Goal: Transaction & Acquisition: Purchase product/service

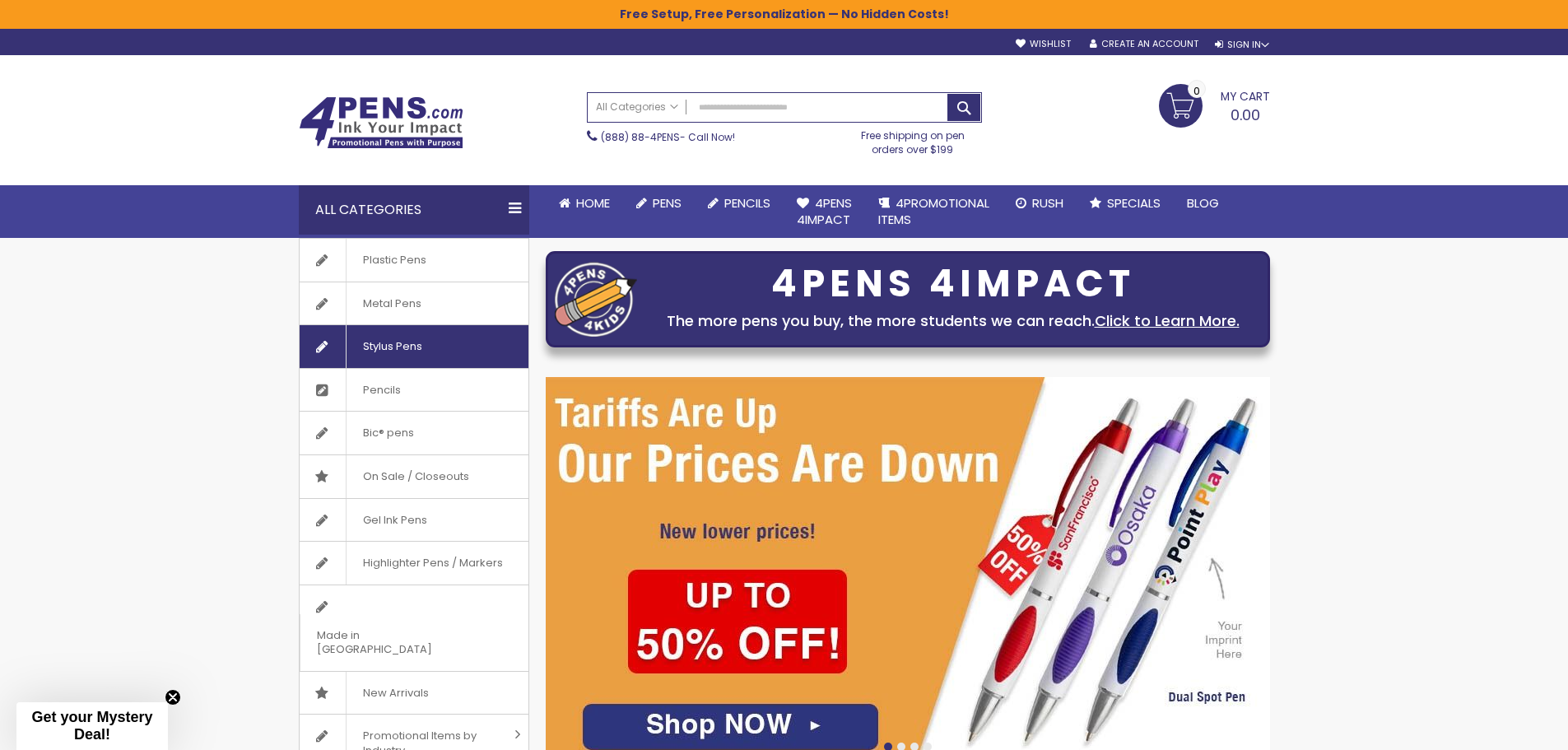
click at [424, 344] on span "Stylus Pens" at bounding box center [392, 346] width 93 height 43
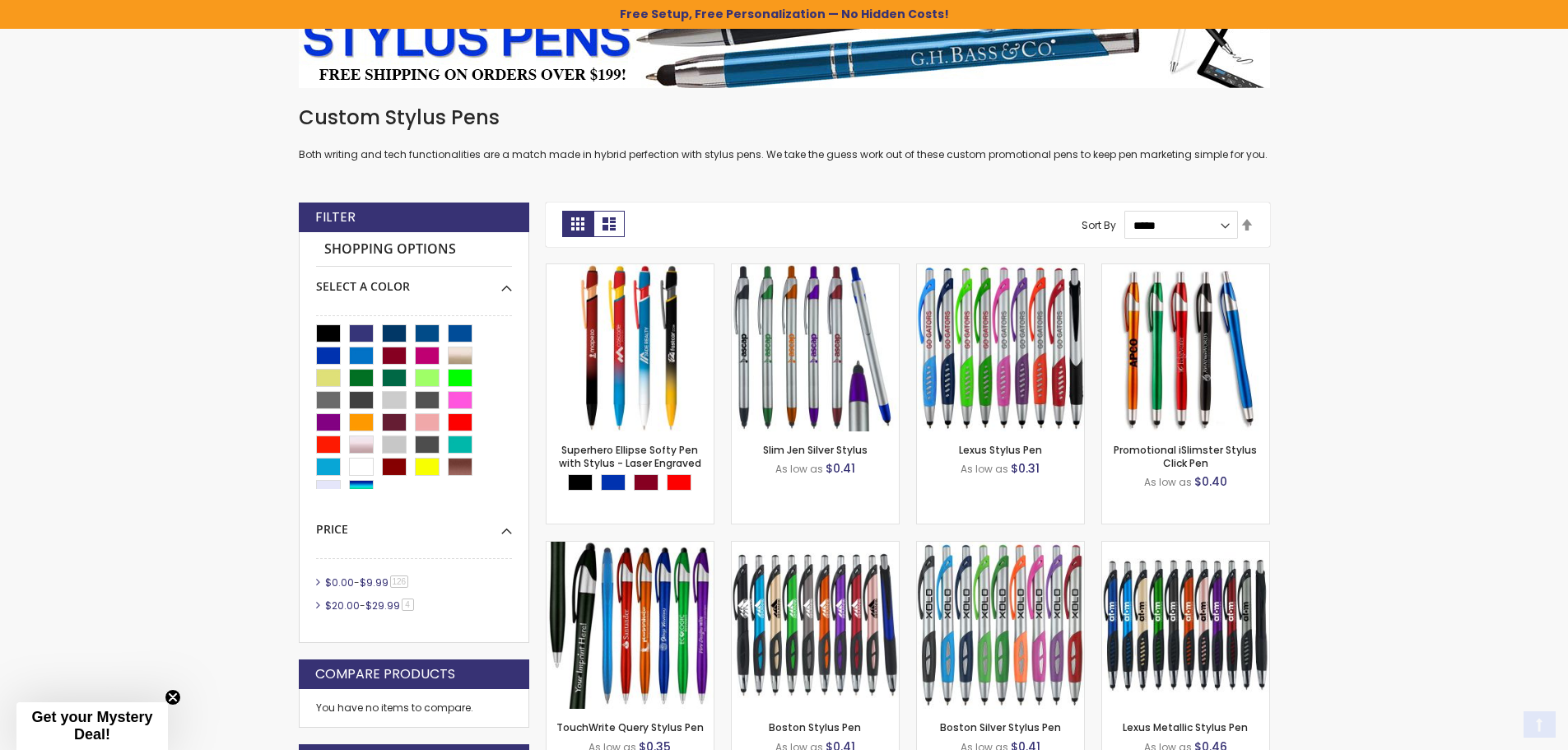
scroll to position [330, 0]
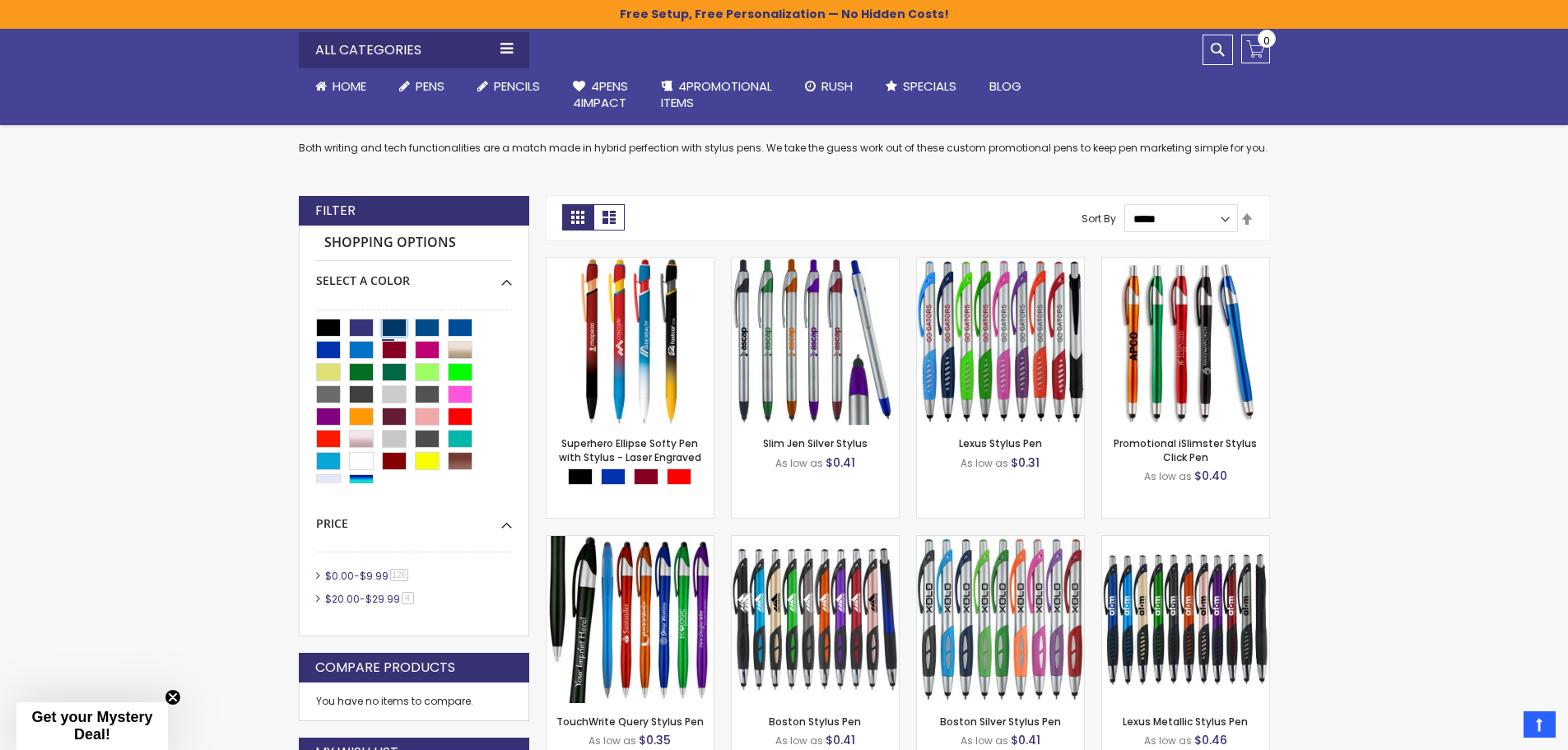
click at [394, 323] on div "Navy Blue" at bounding box center [394, 327] width 25 height 18
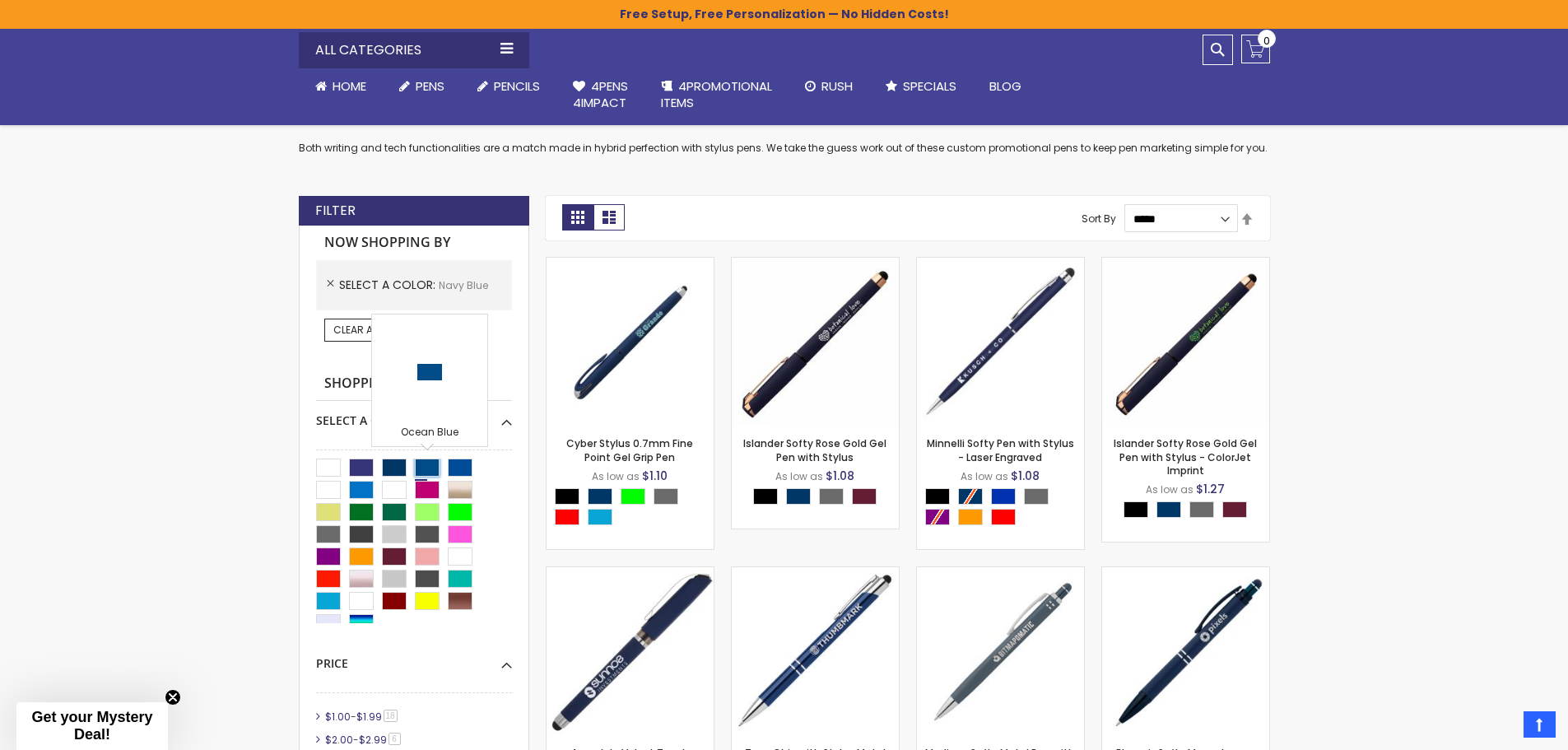
click at [432, 468] on div "Ocean Blue" at bounding box center [427, 467] width 25 height 18
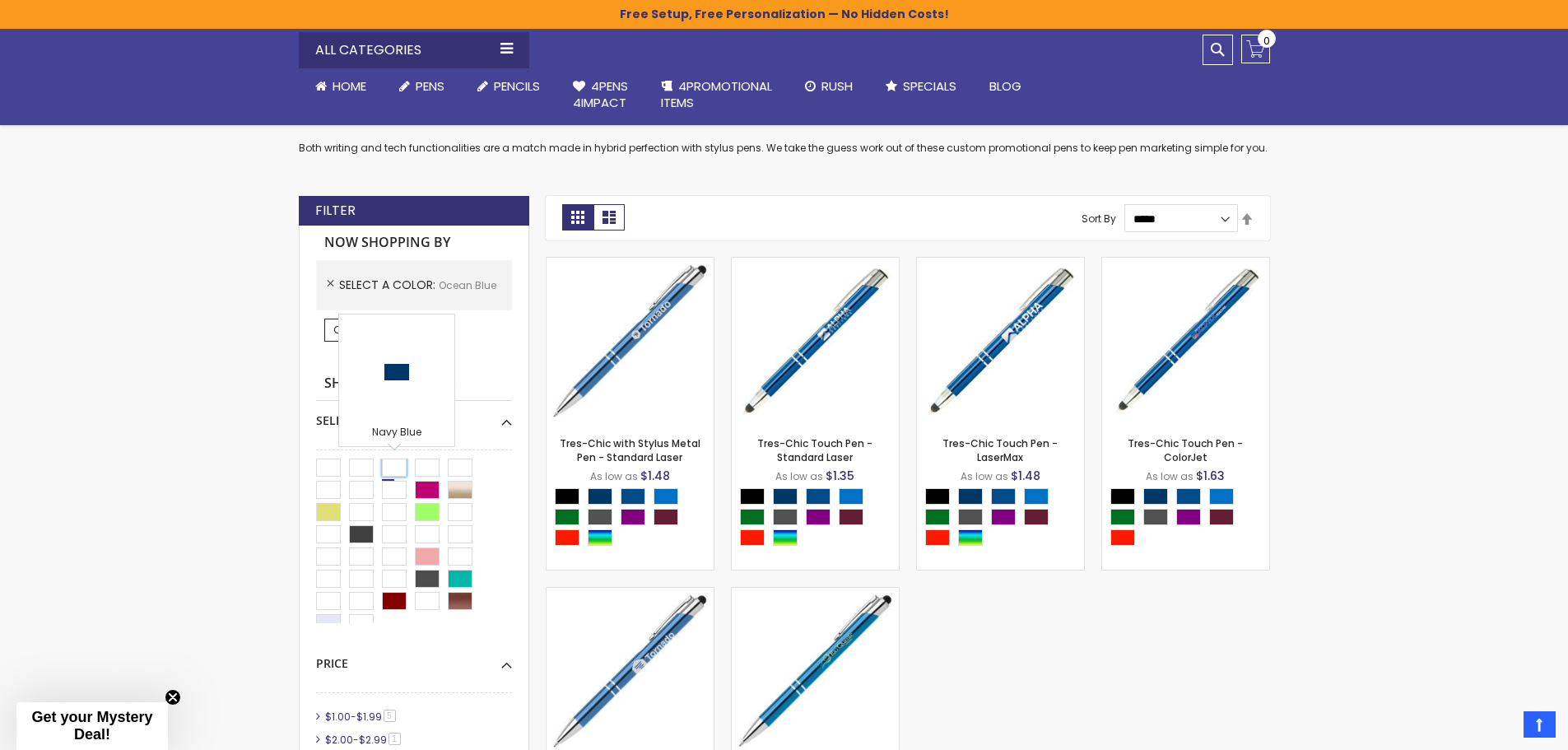
click at [390, 467] on div "Navy Blue" at bounding box center [394, 467] width 25 height 18
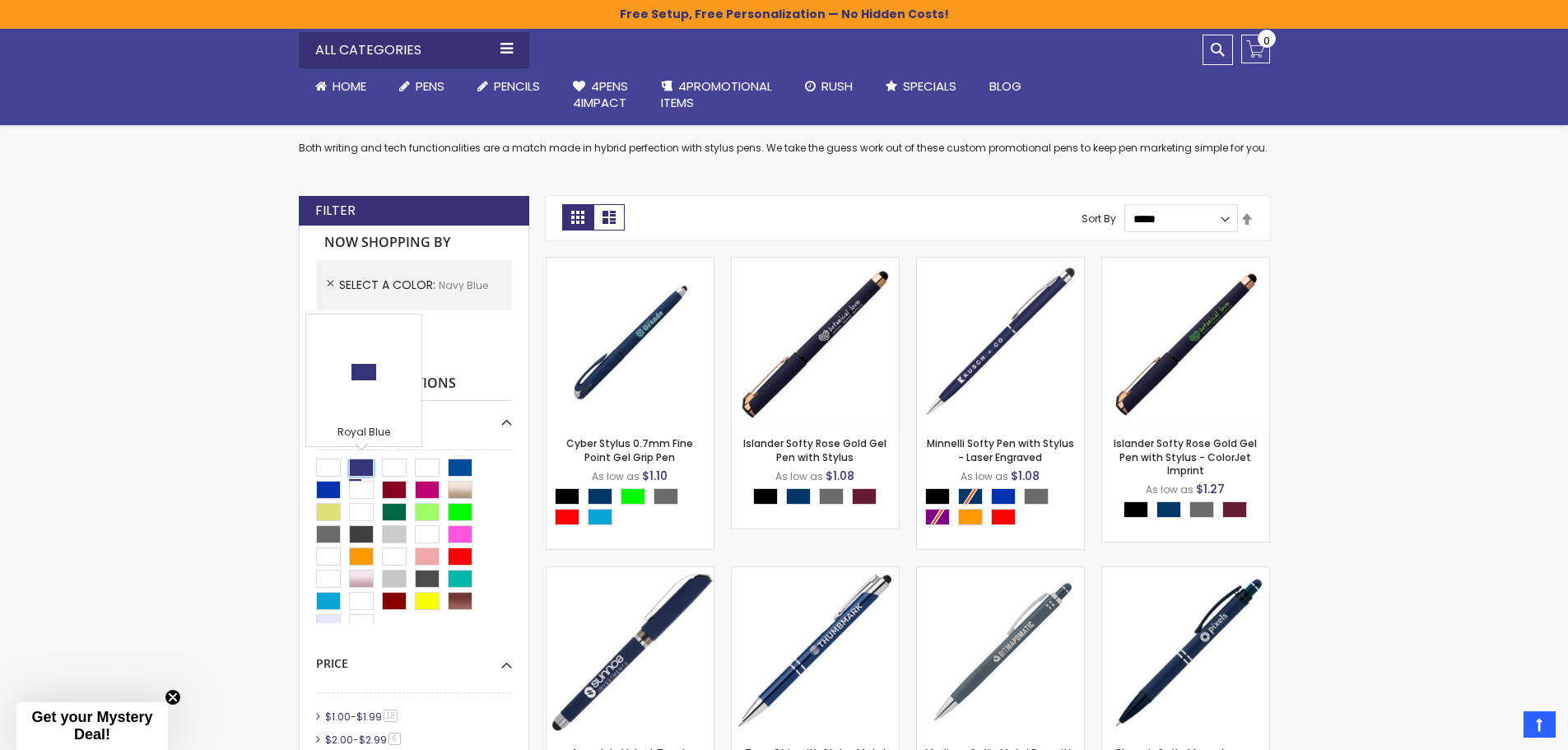
click at [365, 461] on div "Royal Blue" at bounding box center [361, 467] width 25 height 18
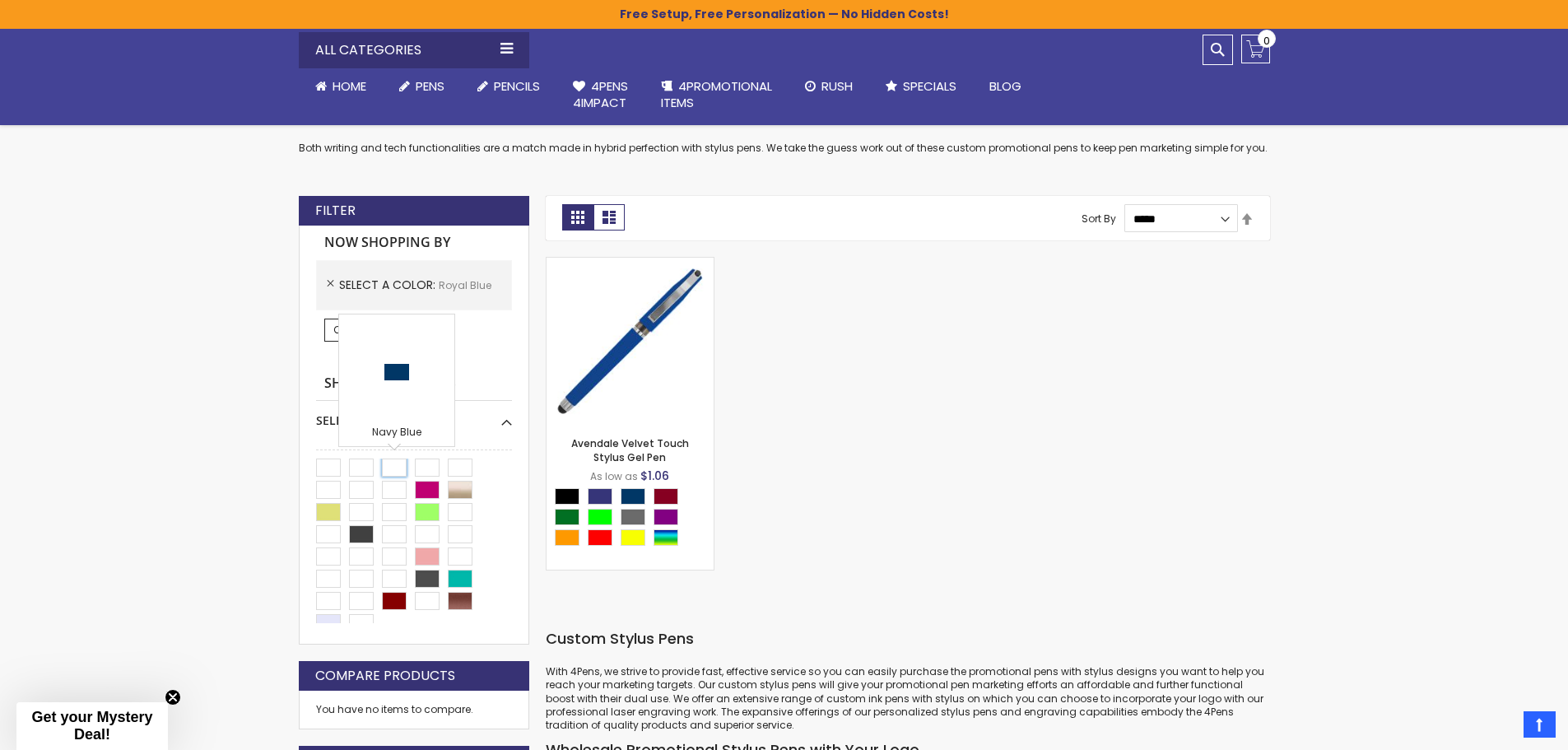
click at [391, 464] on div "Navy Blue" at bounding box center [394, 467] width 25 height 18
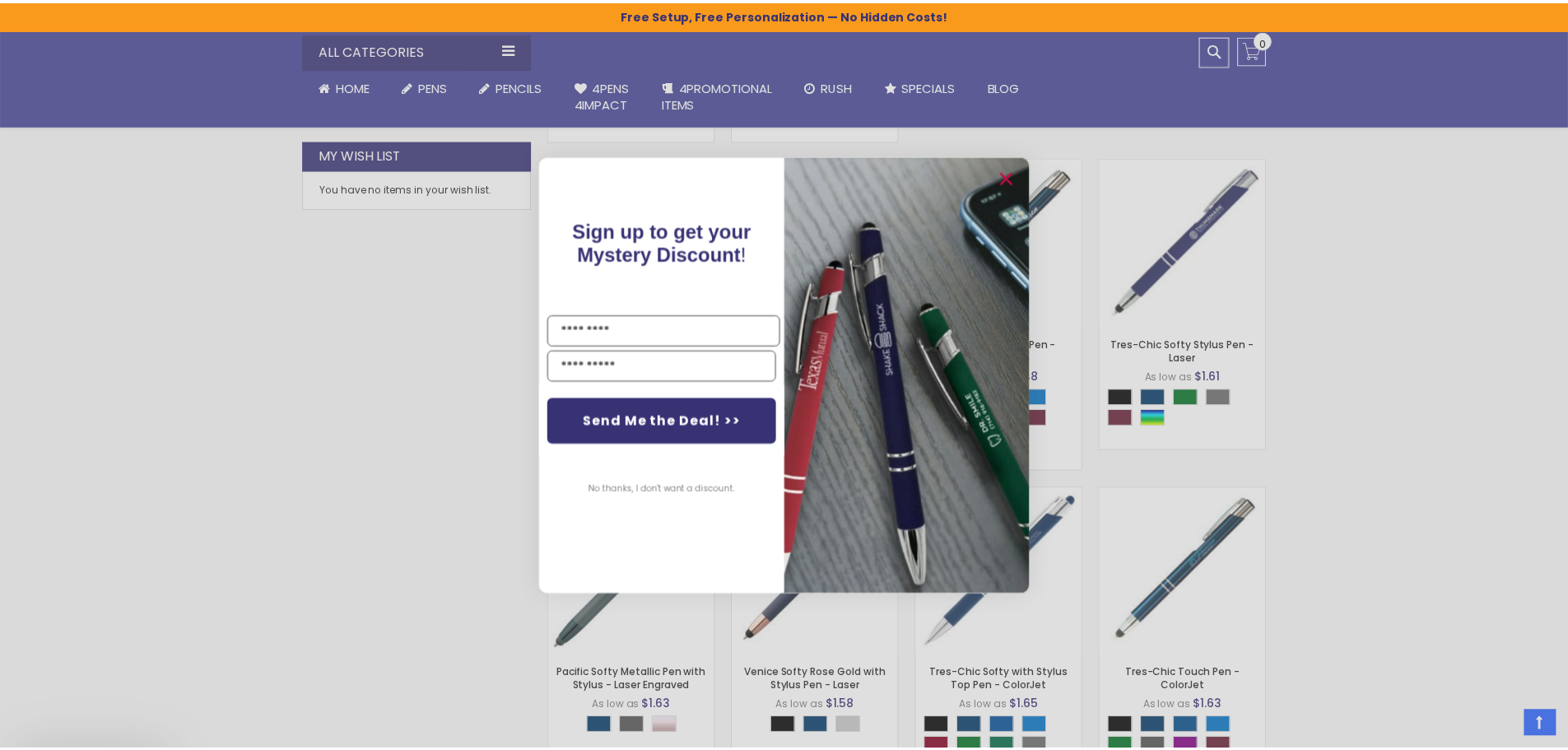
scroll to position [1070, 0]
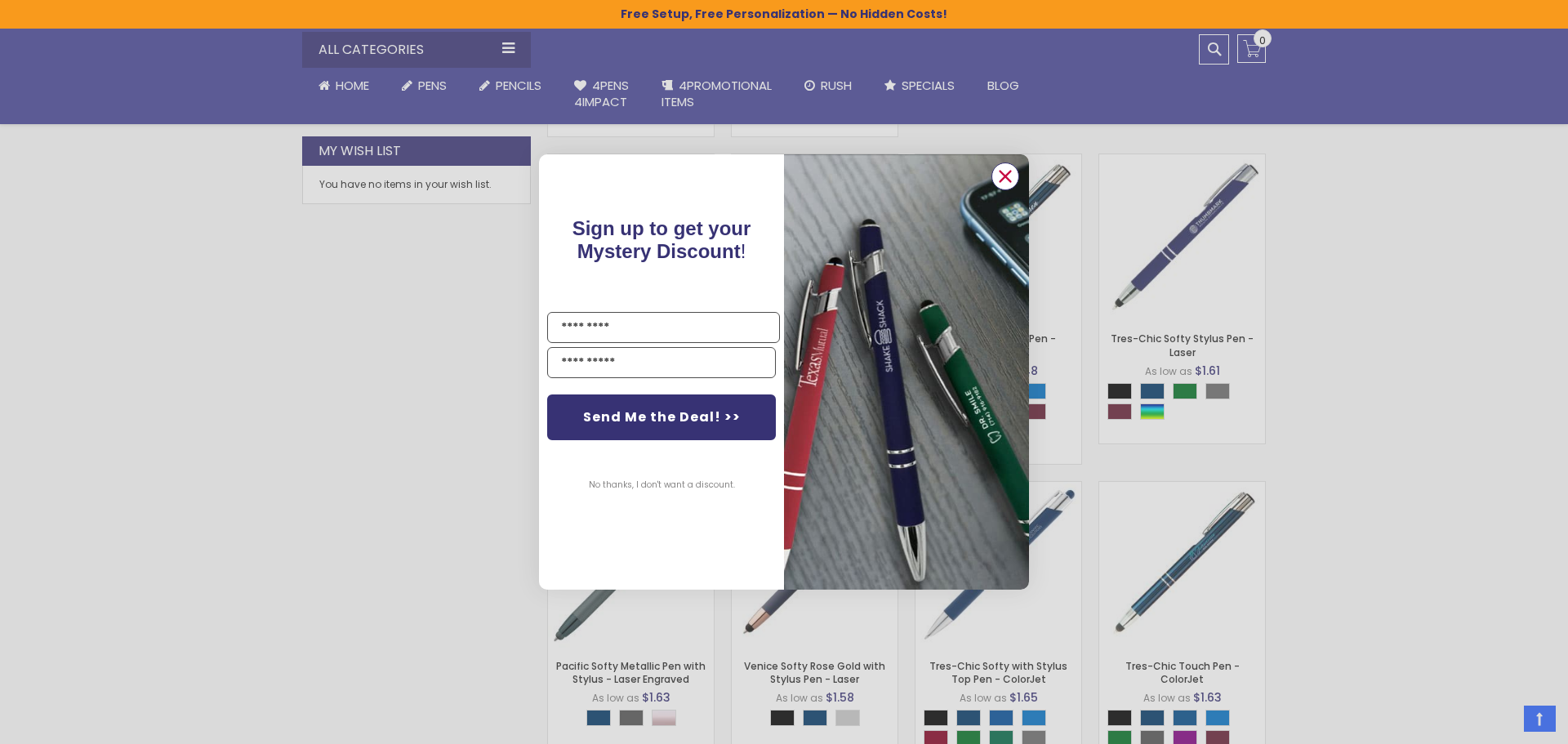
click at [1009, 176] on circle "Close dialog" at bounding box center [1005, 177] width 25 height 25
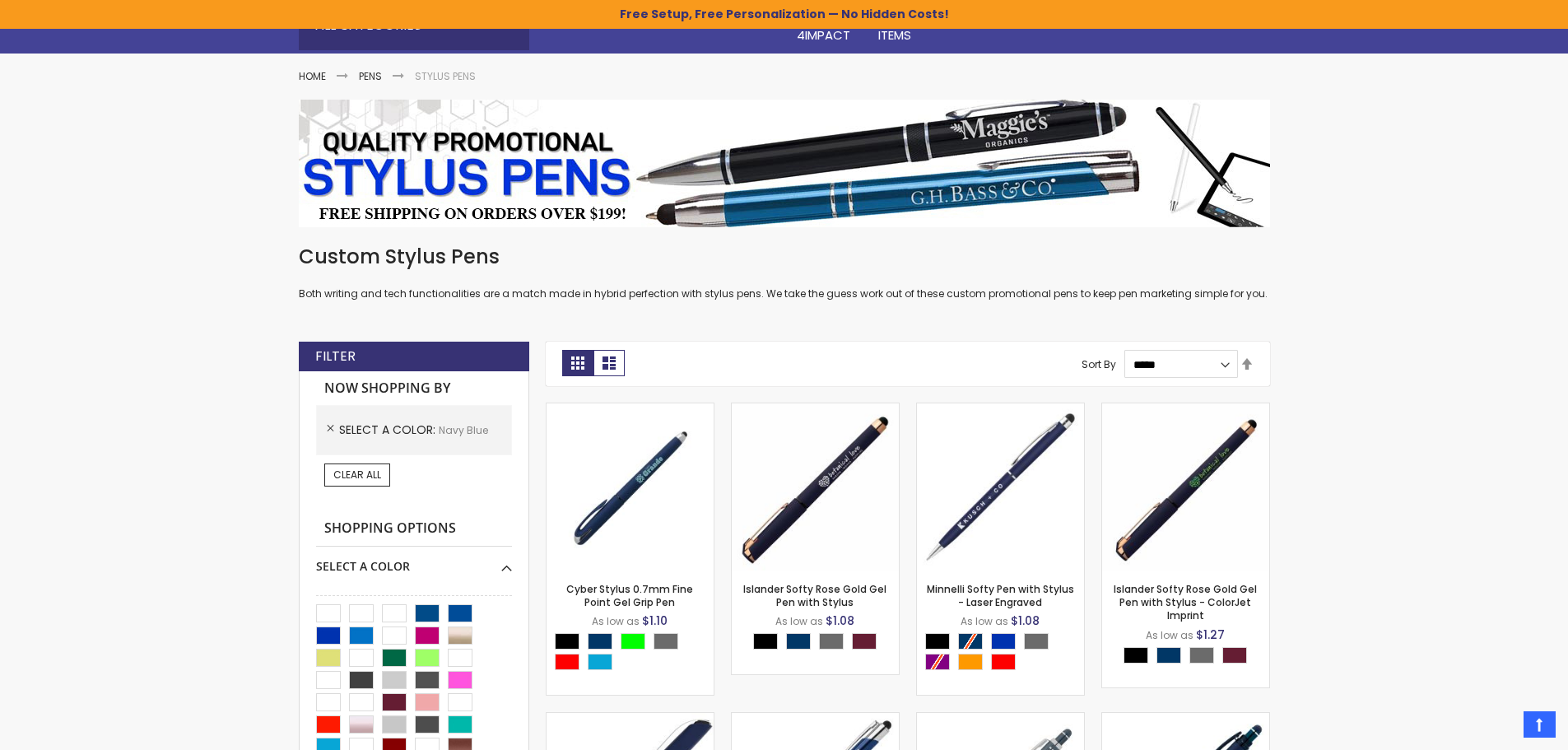
scroll to position [0, 0]
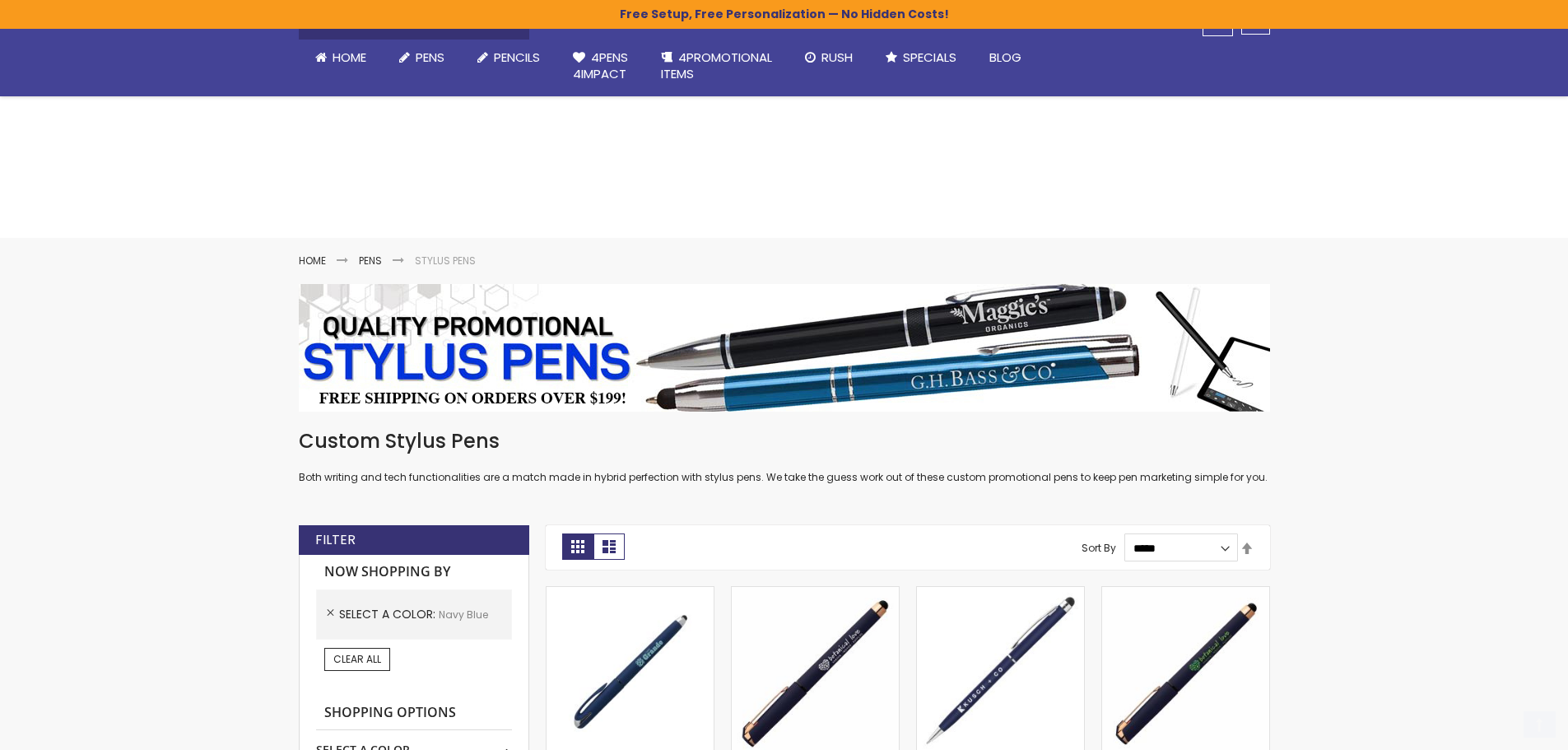
scroll to position [330, 0]
